Goal: Task Accomplishment & Management: Manage account settings

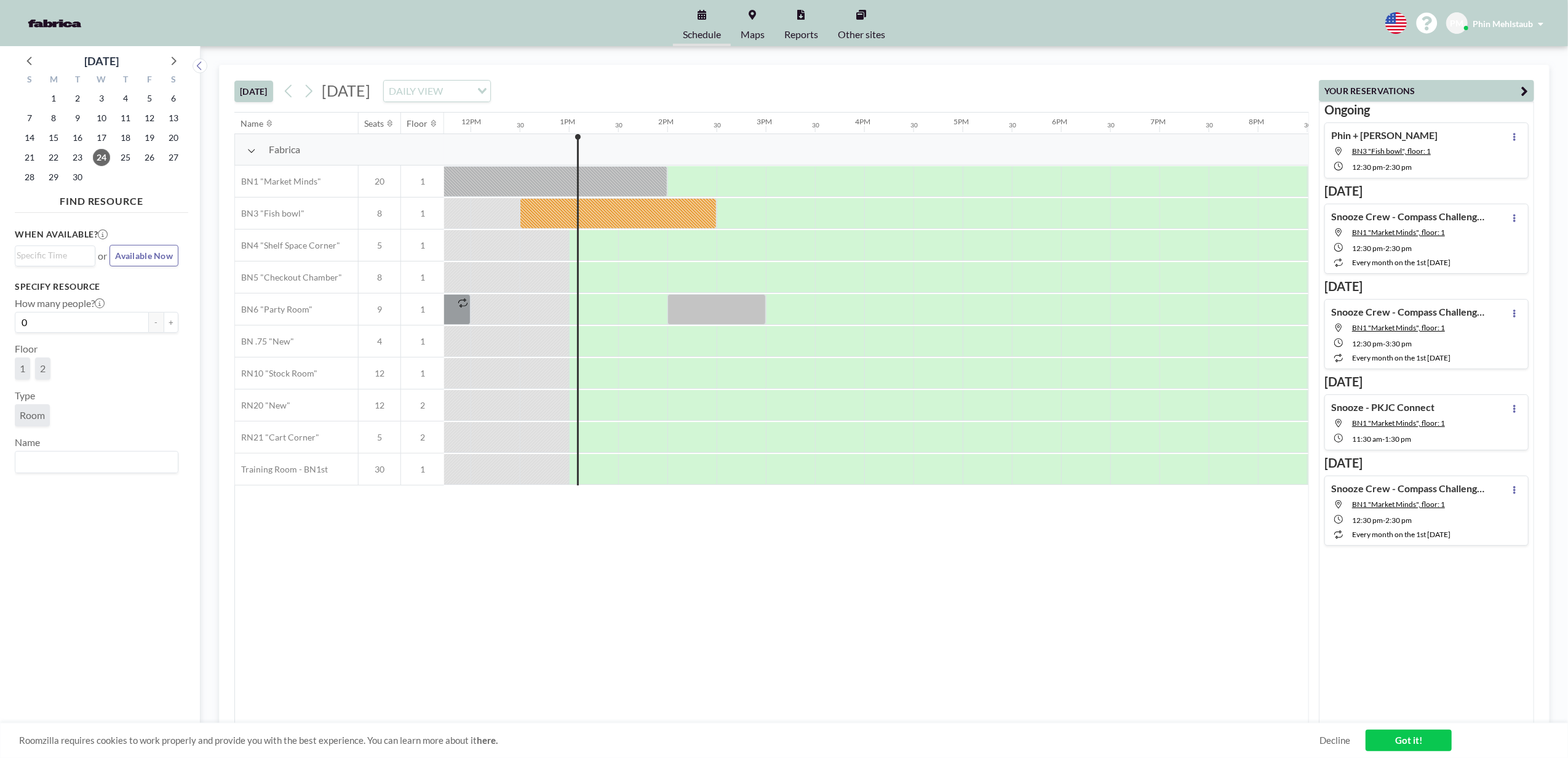
scroll to position [0, 1230]
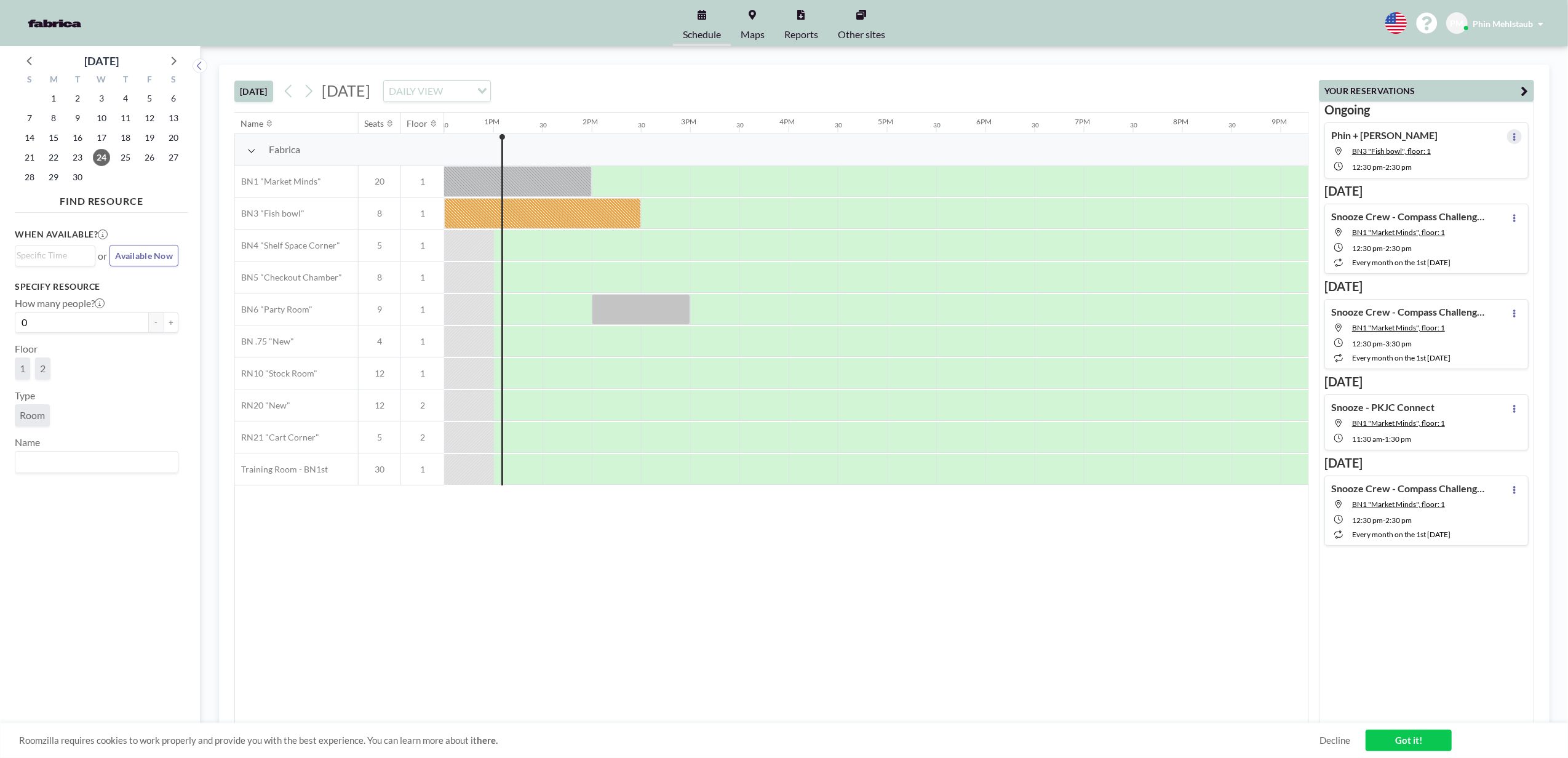
click at [1509, 134] on button at bounding box center [1515, 137] width 14 height 14
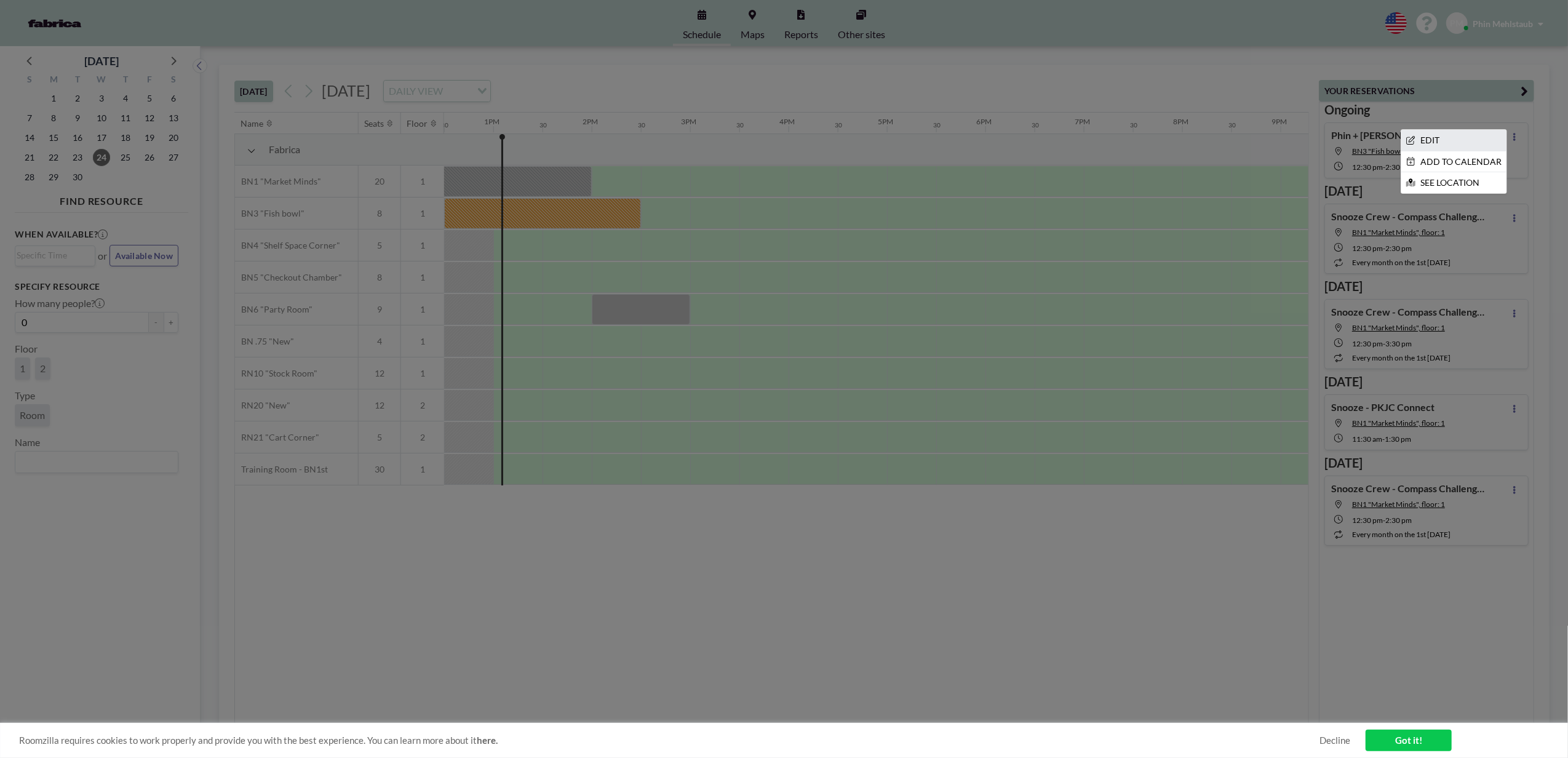
click at [1457, 138] on li "EDIT" at bounding box center [1455, 140] width 106 height 21
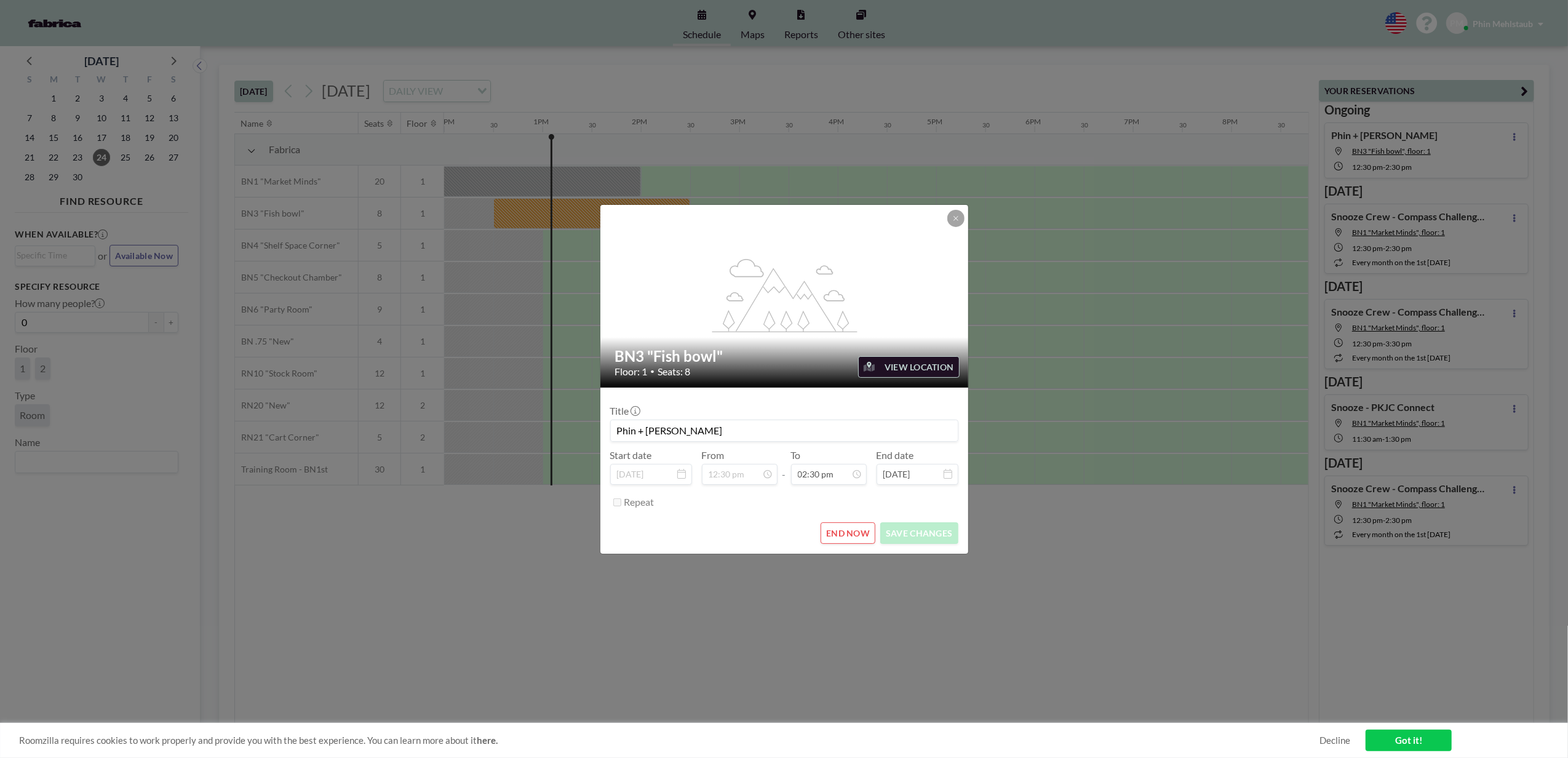
scroll to position [0, 0]
click at [838, 535] on button "END NOW" at bounding box center [848, 534] width 55 height 22
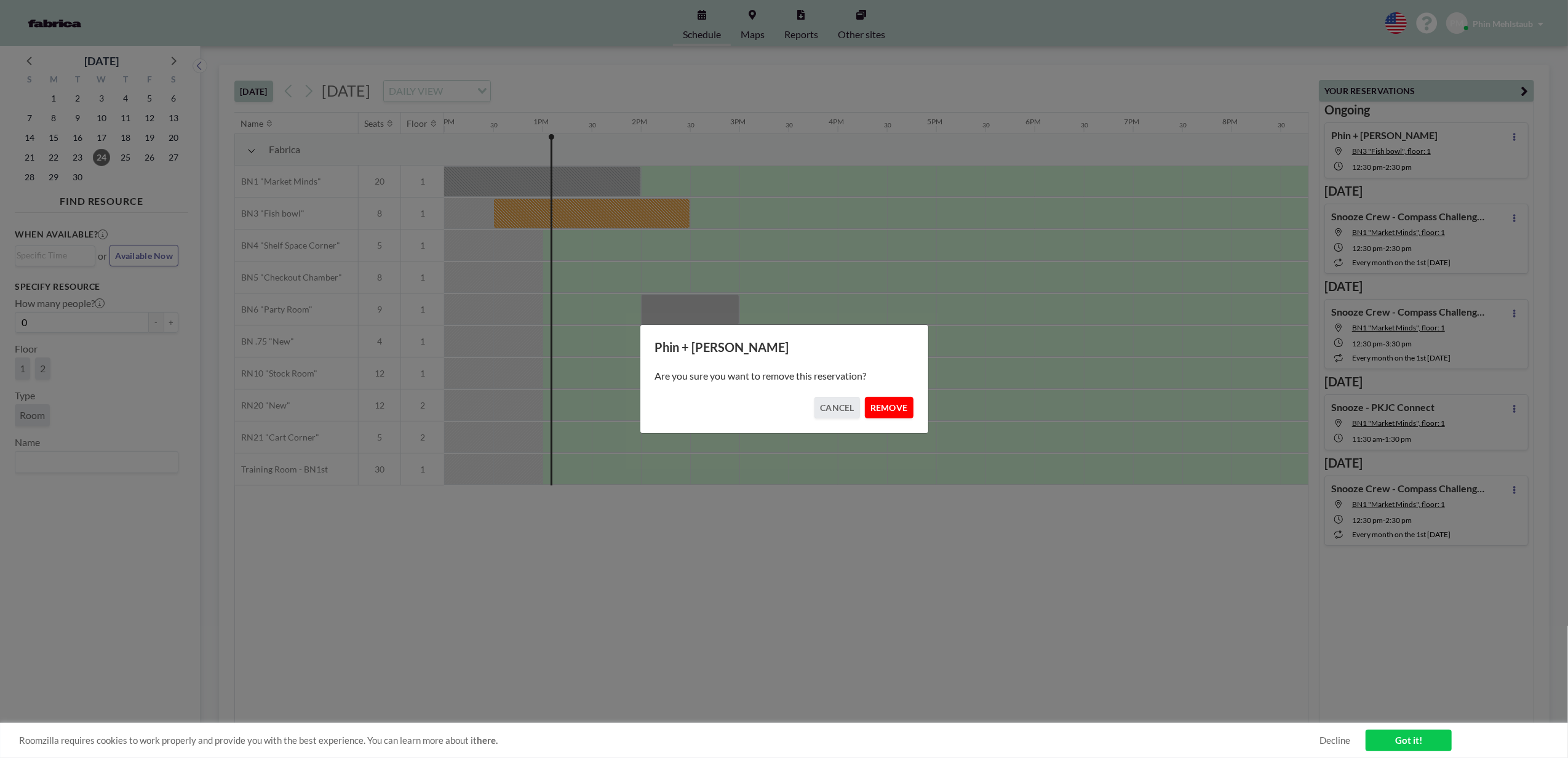
click at [889, 409] on button "REMOVE" at bounding box center [889, 408] width 48 height 22
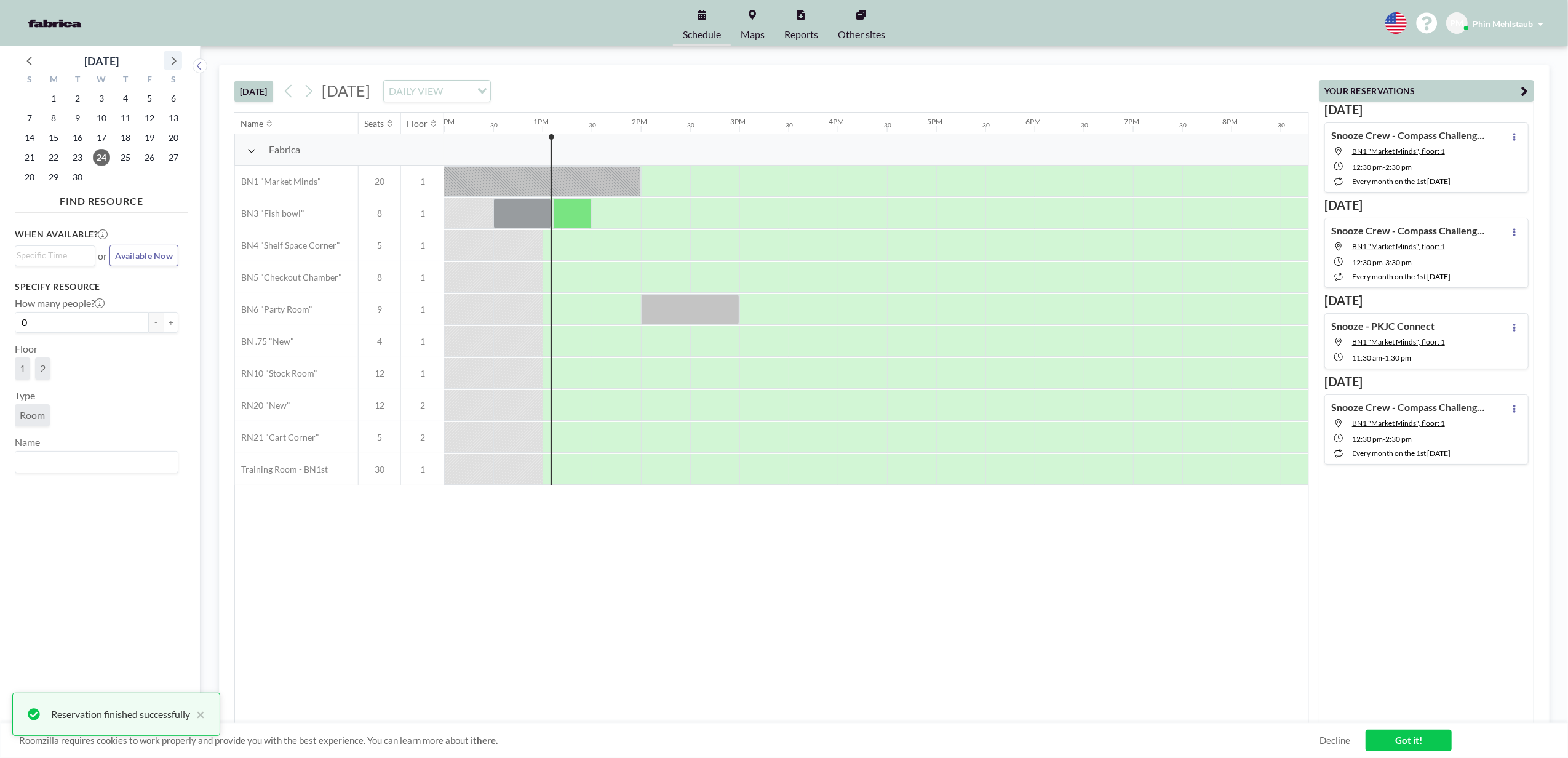
click at [180, 59] on icon at bounding box center [173, 60] width 16 height 16
click at [126, 116] on span "9" at bounding box center [126, 118] width 17 height 17
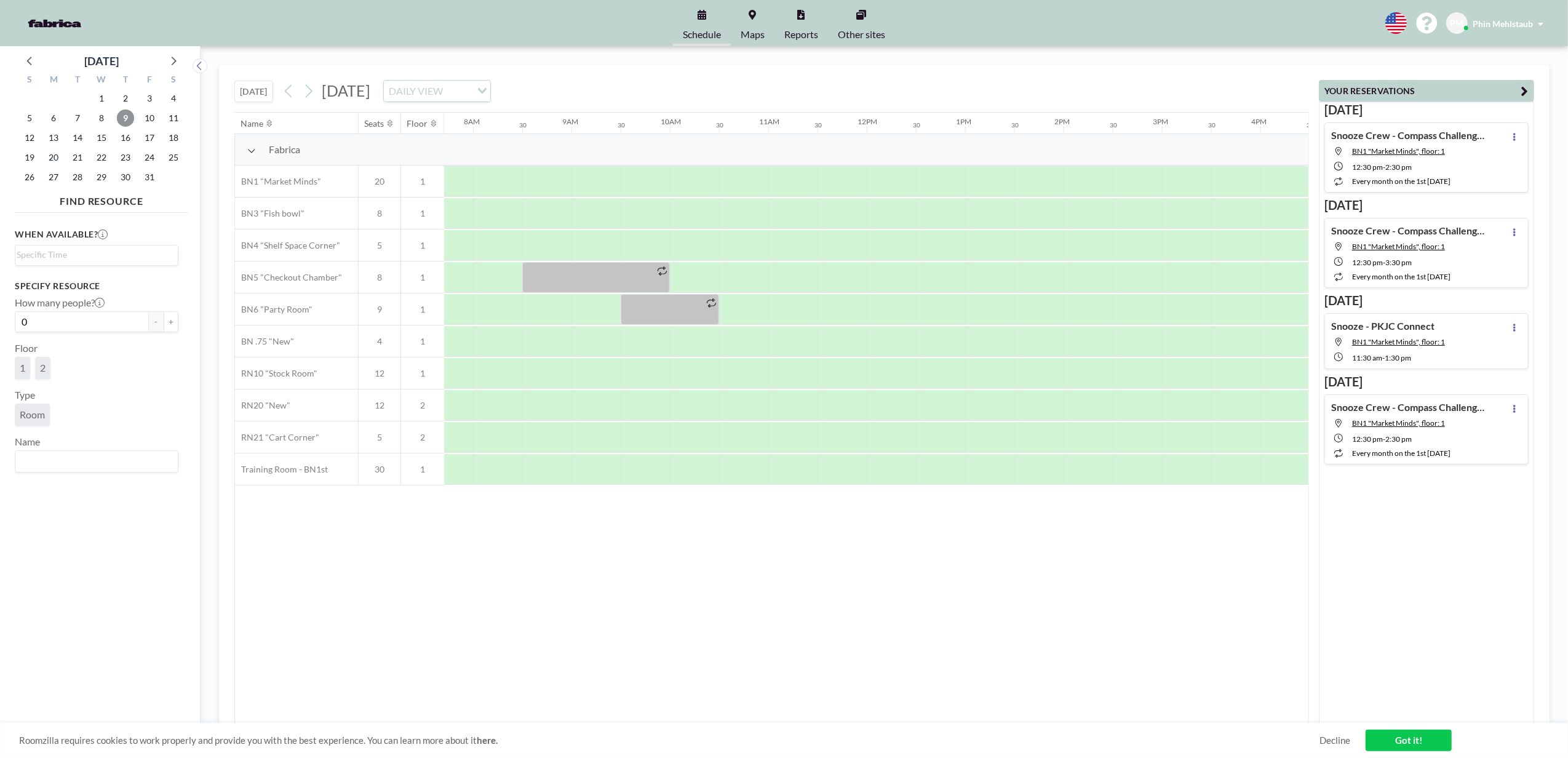
scroll to position [0, 779]
click at [766, 217] on div at bounding box center [773, 213] width 49 height 31
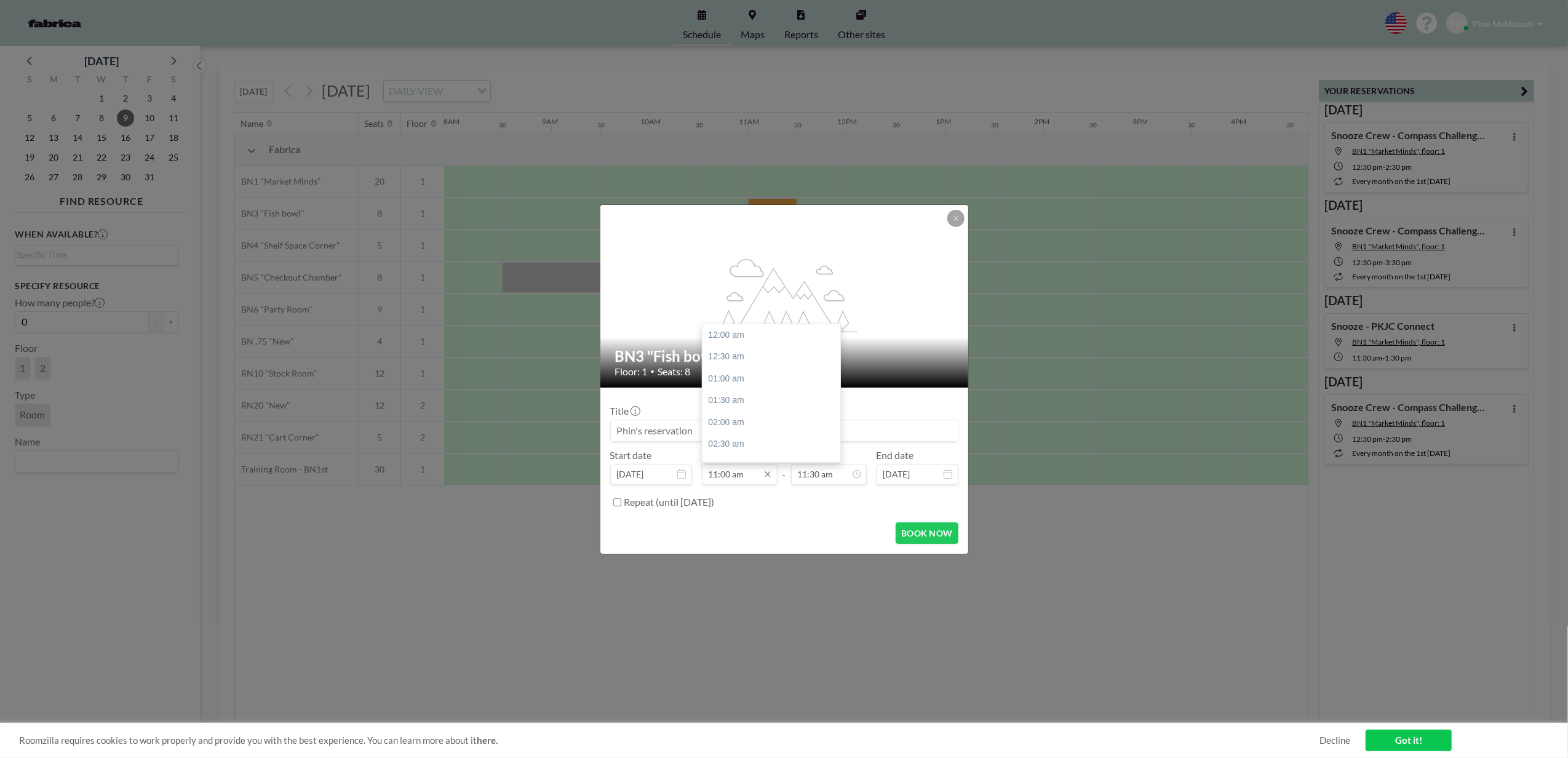
scroll to position [482, 0]
click at [744, 365] on div "11:30 am" at bounding box center [776, 357] width 146 height 22
type input "11:30 am"
click at [784, 405] on div "01:30 pm" at bounding box center [800, 401] width 146 height 22
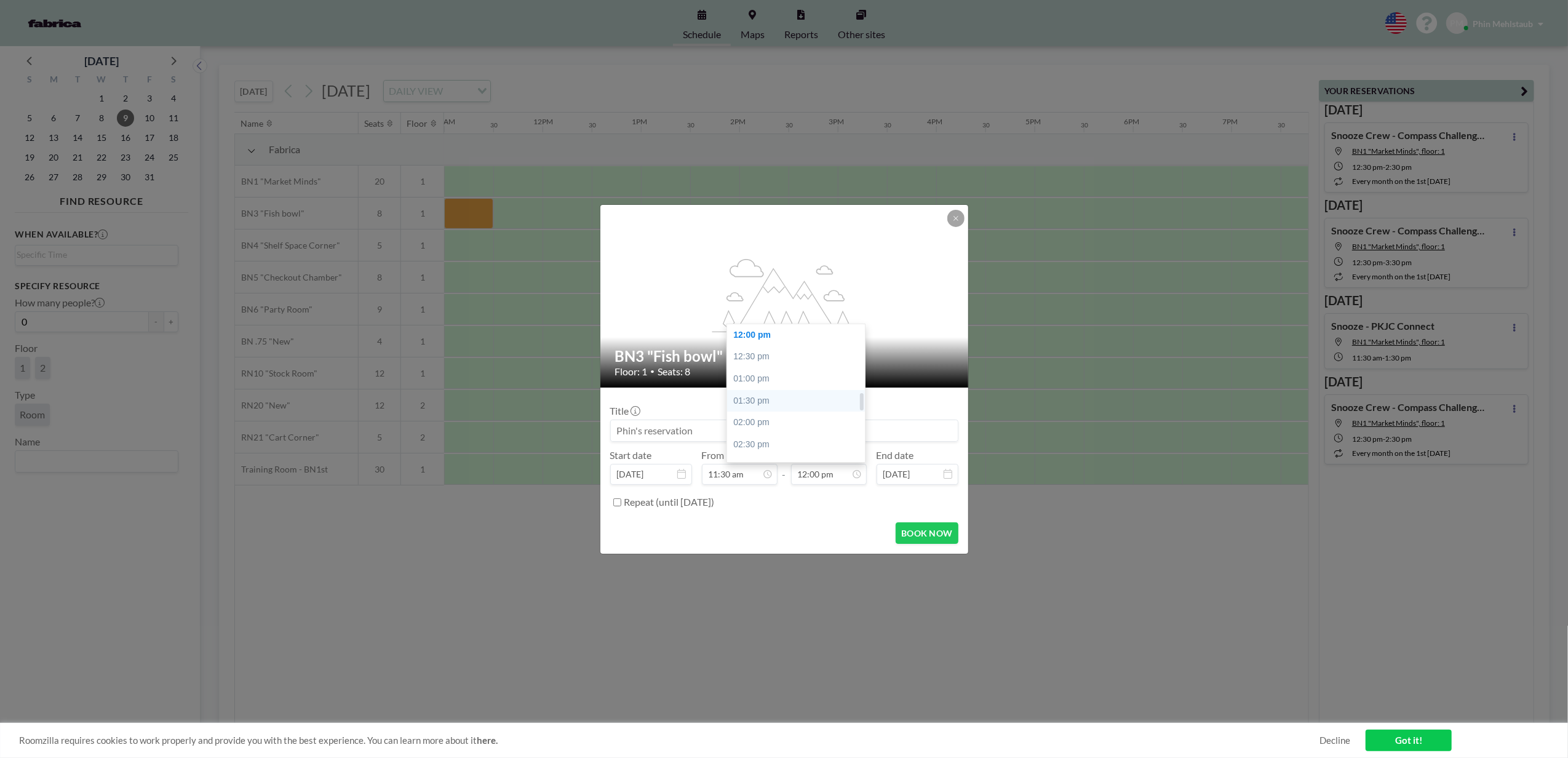
type input "01:30 pm"
click at [669, 434] on input at bounding box center [784, 430] width 347 height 21
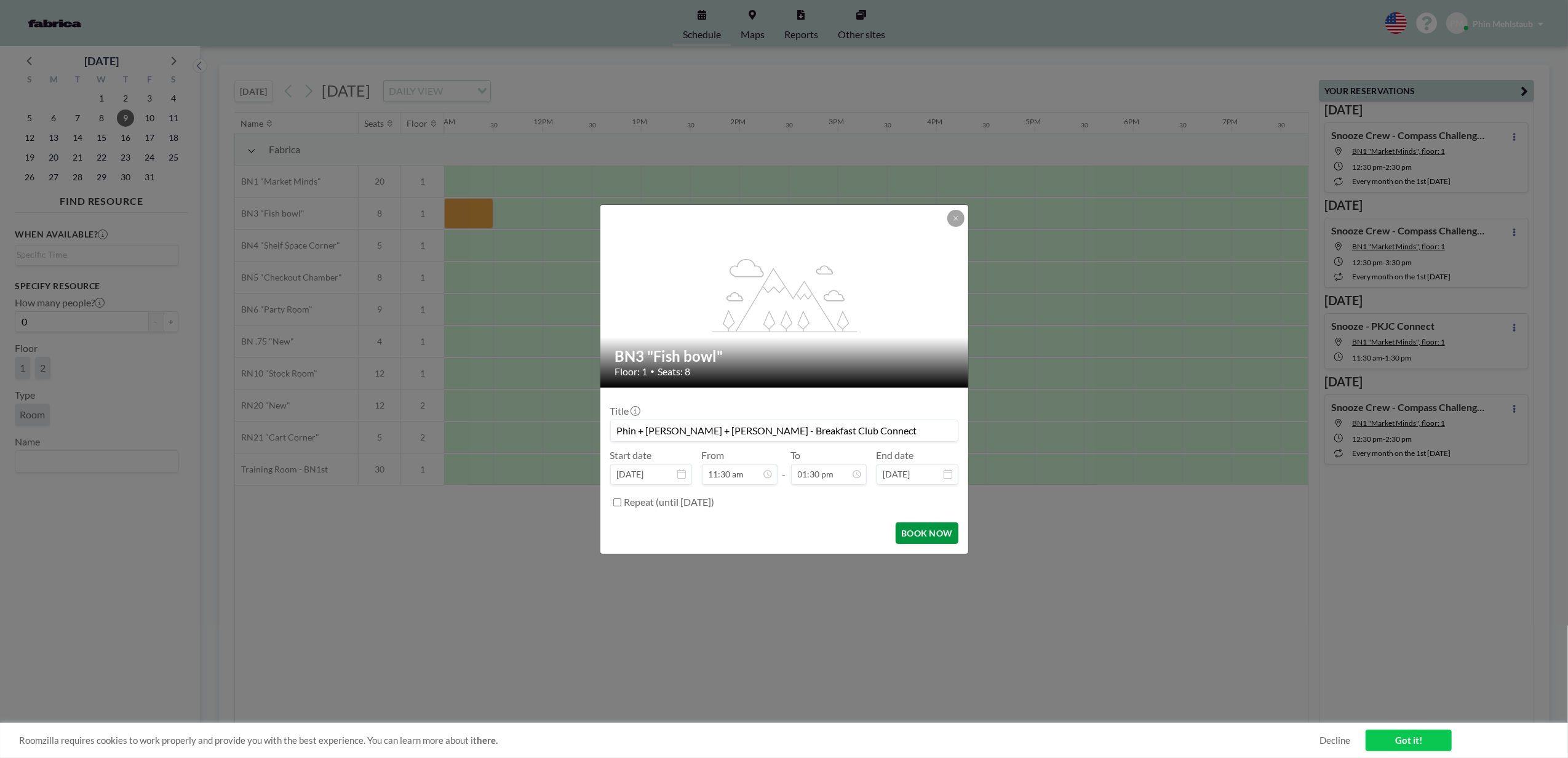
scroll to position [592, 0]
type input "Phin + [PERSON_NAME] + [PERSON_NAME] - Breakfast Club Connect"
click at [923, 535] on button "BOOK NOW" at bounding box center [927, 534] width 62 height 22
